Goal: Information Seeking & Learning: Find specific fact

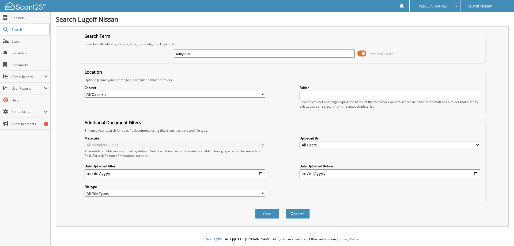
type input "cargurus"
click at [360, 54] on span at bounding box center [362, 54] width 9 height 8
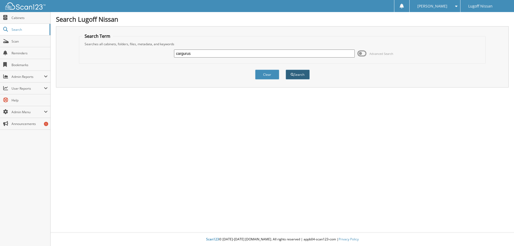
click at [299, 76] on button "Search" at bounding box center [298, 75] width 24 height 10
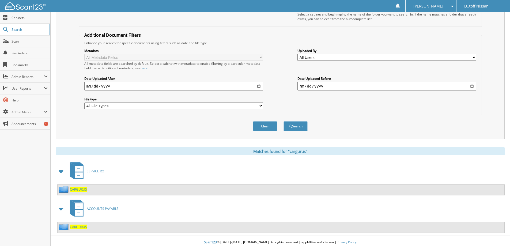
scroll to position [91, 0]
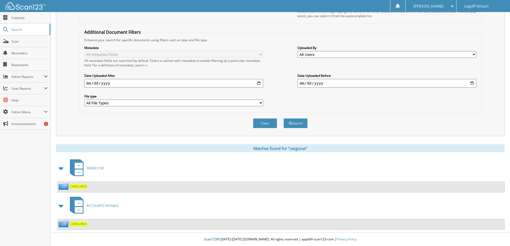
click at [83, 224] on span "CARGURUS" at bounding box center [78, 224] width 17 height 5
